Goal: Obtain resource: Obtain resource

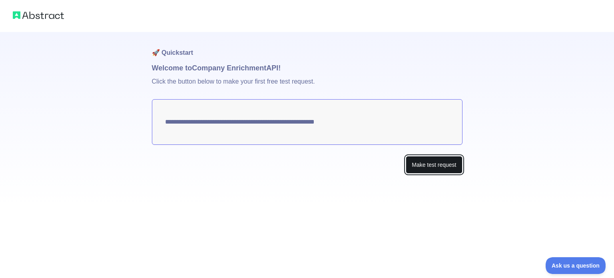
click at [416, 161] on button "Make test request" at bounding box center [434, 165] width 56 height 18
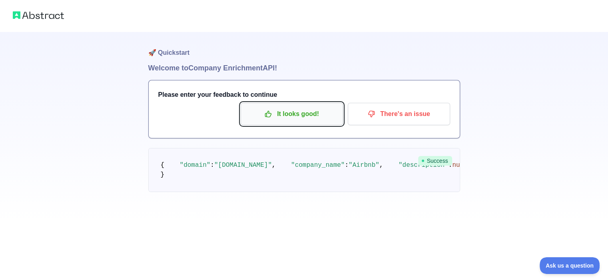
click at [324, 118] on p "It looks good!" at bounding box center [292, 114] width 90 height 14
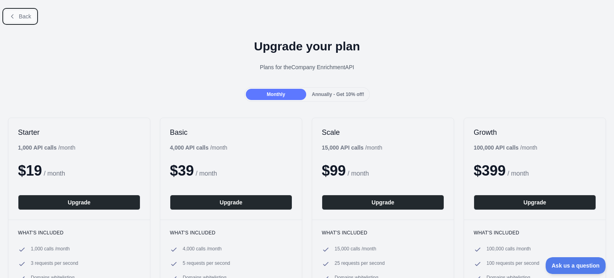
click at [22, 15] on span "Back" at bounding box center [25, 16] width 12 height 6
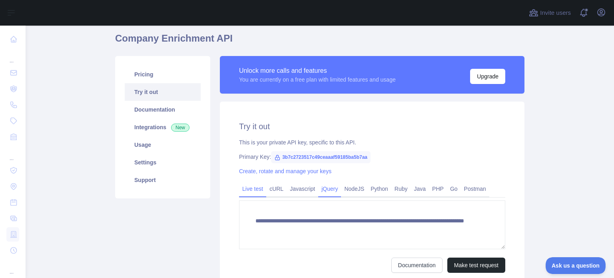
scroll to position [29, 0]
click at [304, 157] on span "3b7c2723517c49ceaaaf59185ba5b7aa" at bounding box center [321, 157] width 100 height 12
copy span "3b7c2723517c49ceaaaf59185ba5b7aa"
click at [318, 143] on div "This is your private API key, specific to this API." at bounding box center [372, 142] width 266 height 8
